Goal: Information Seeking & Learning: Learn about a topic

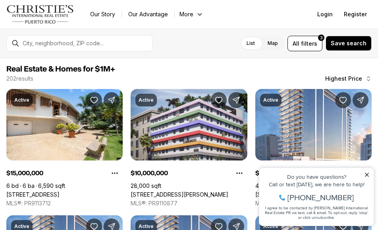
click at [366, 174] on icon at bounding box center [367, 175] width 4 height 4
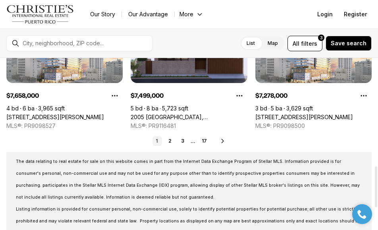
scroll to position [456, 0]
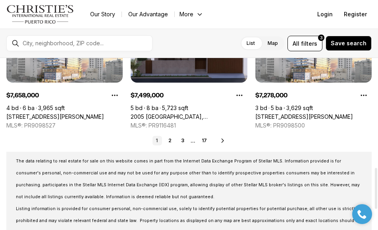
drag, startPoint x: 217, startPoint y: 131, endPoint x: 240, endPoint y: 127, distance: 23.0
click at [204, 140] on link "17" at bounding box center [204, 141] width 12 height 10
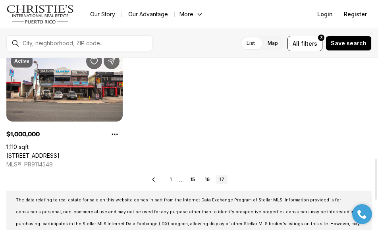
scroll to position [418, 0]
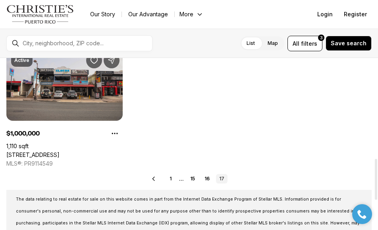
click at [60, 151] on link "[STREET_ADDRESS]" at bounding box center [32, 154] width 53 height 7
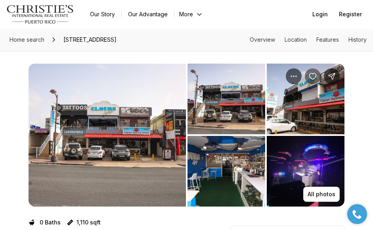
click at [314, 75] on icon "Save Property: 5900 AVENIDA ISLA VERDE #5" at bounding box center [313, 76] width 8 height 8
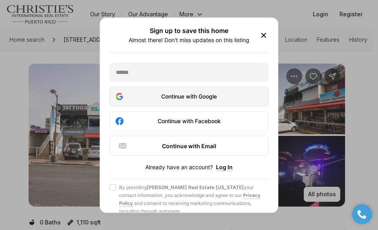
click at [213, 100] on div "Continue with Google" at bounding box center [189, 96] width 148 height 10
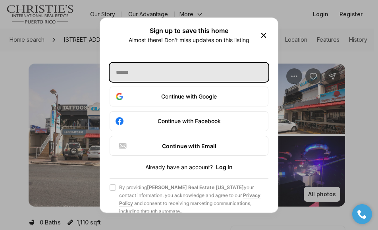
click at [144, 76] on input "text" at bounding box center [189, 71] width 159 height 19
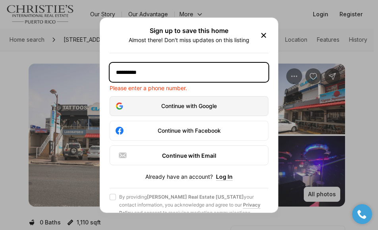
type input "**********"
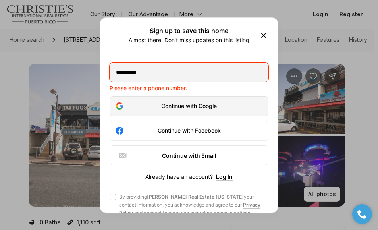
click at [203, 115] on button "Continue with Google" at bounding box center [189, 106] width 159 height 20
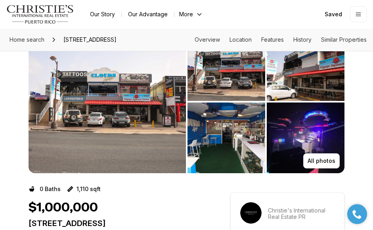
scroll to position [40, 0]
